Goal: Find specific page/section: Find specific page/section

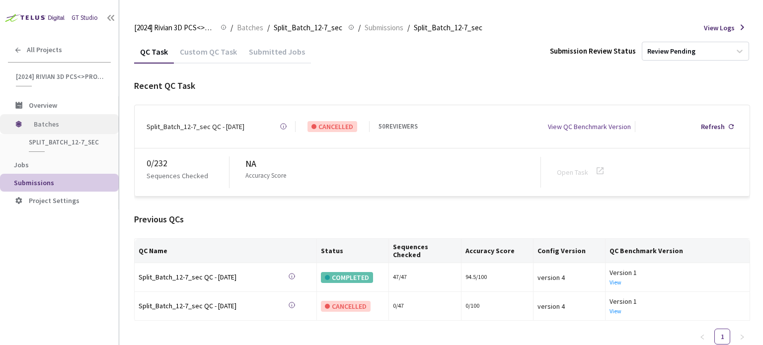
click at [68, 118] on span "Batches" at bounding box center [68, 124] width 68 height 20
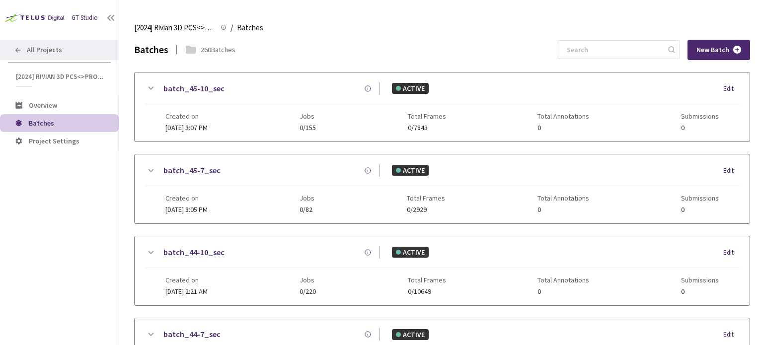
click at [44, 47] on span "All Projects" at bounding box center [44, 50] width 35 height 8
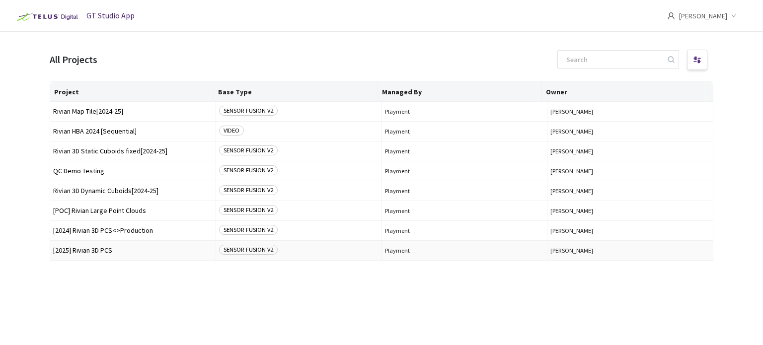
click at [147, 256] on td "[2025] Rivian 3D PCS" at bounding box center [133, 251] width 166 height 20
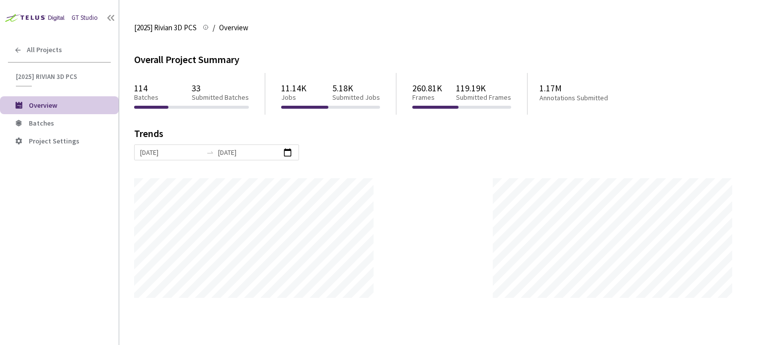
scroll to position [345, 763]
click at [64, 125] on span "Batches" at bounding box center [70, 123] width 82 height 8
